Goal: Information Seeking & Learning: Check status

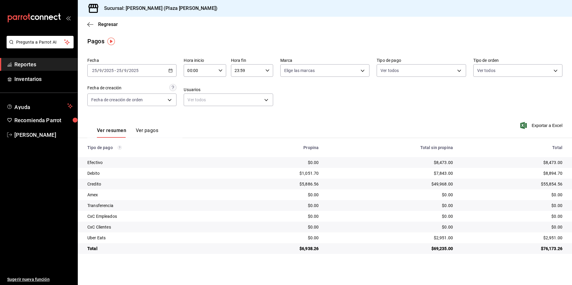
click at [205, 116] on div "Ver resumen Ver pagos Exportar a Excel" at bounding box center [325, 129] width 494 height 32
click at [23, 63] on span "Reportes" at bounding box center [43, 64] width 58 height 8
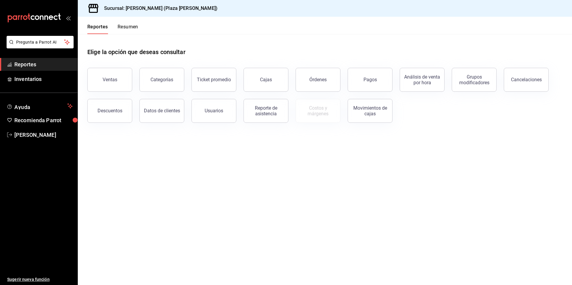
click at [128, 28] on button "Resumen" at bounding box center [128, 29] width 21 height 10
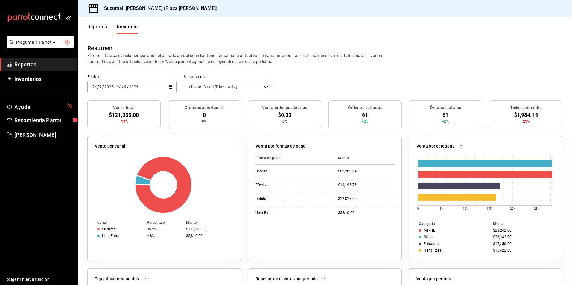
click at [169, 88] on icon "button" at bounding box center [170, 87] width 4 height 4
click at [95, 171] on span "Rango de fechas" at bounding box center [115, 172] width 46 height 6
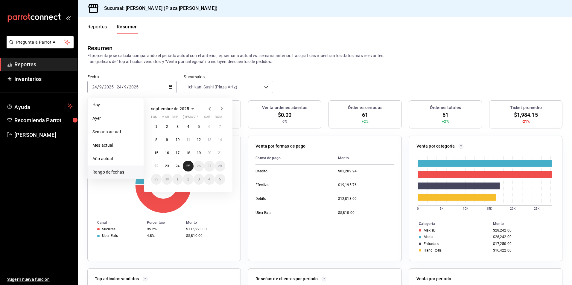
click at [191, 168] on button "25" at bounding box center [188, 166] width 10 height 11
click at [190, 163] on button "25" at bounding box center [188, 166] width 10 height 11
